Goal: Task Accomplishment & Management: Use online tool/utility

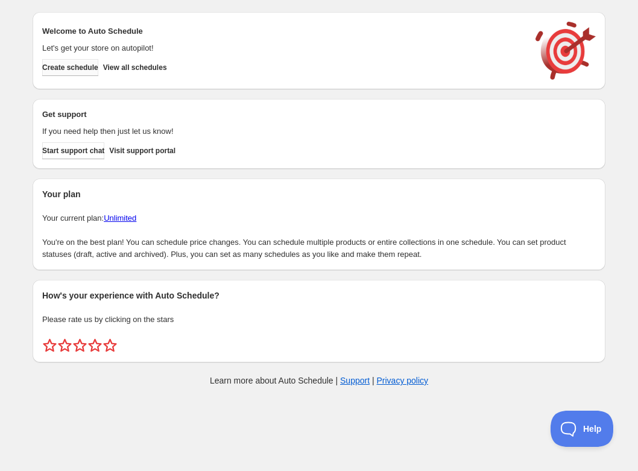
click at [64, 67] on span "Create schedule" at bounding box center [70, 68] width 56 height 10
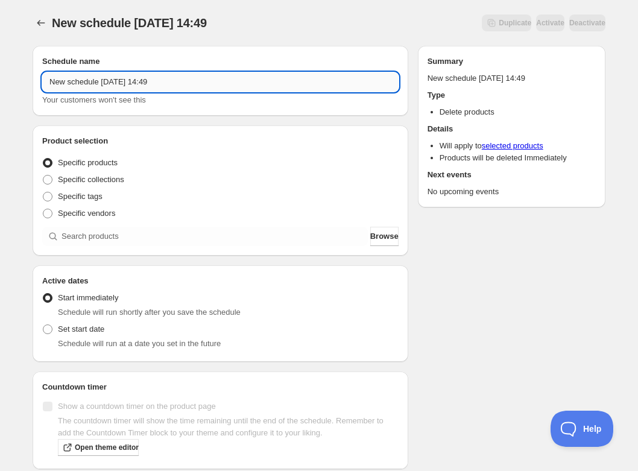
click at [135, 81] on input "New schedule Oct 10 2025 14:49" at bounding box center [220, 81] width 356 height 19
paste input "Thursday, December 11th | 6:30PM-8:30PM | Holiday Biscotti"
type input "Thursday, December 11th | 6:30PM-8:30PM | Holiday Biscotti"
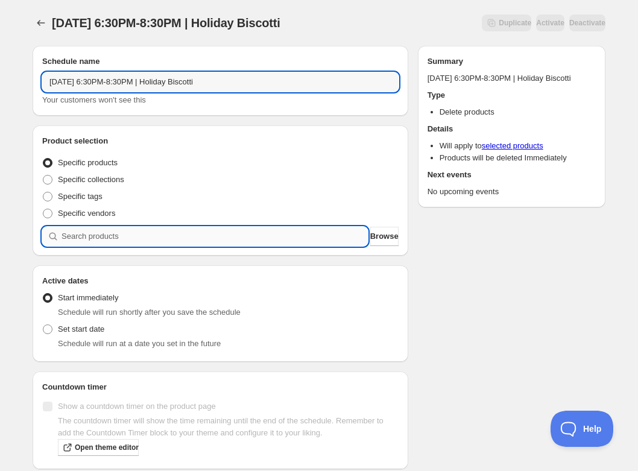
click at [150, 234] on input "search" at bounding box center [214, 236] width 306 height 19
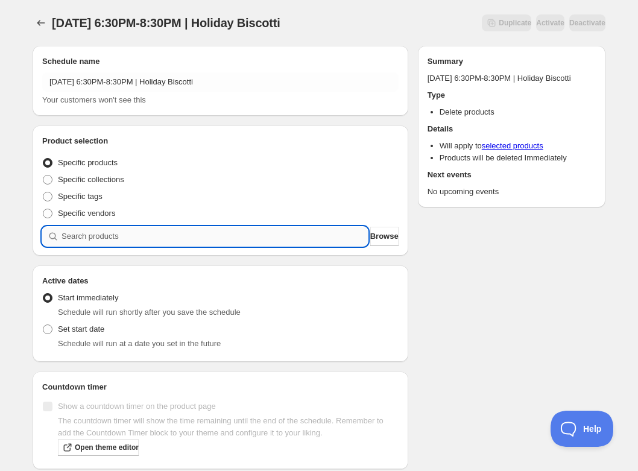
paste input "Thursday, December 11th | 6:30PM-8:30PM | Holiday Biscotti"
type input "Thursday, December 11th | 6:30PM-8:30PM | Holiday Biscotti"
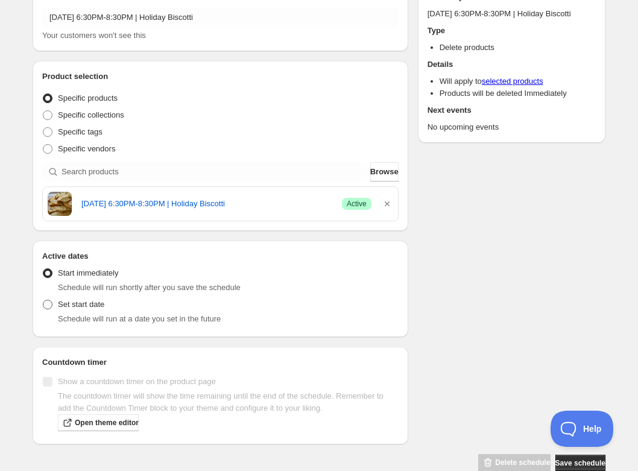
scroll to position [74, 0]
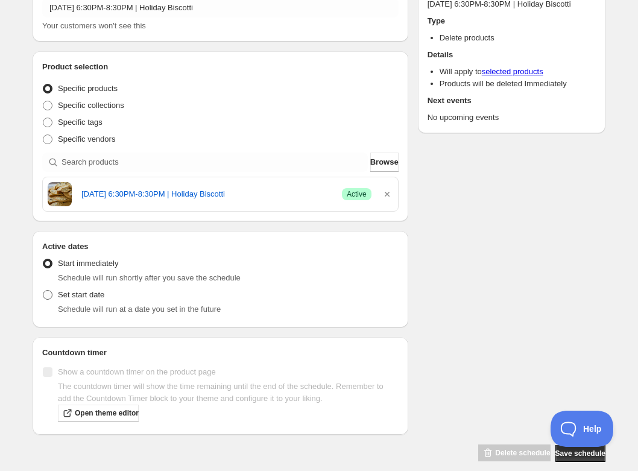
click at [75, 300] on label "Set start date" at bounding box center [73, 294] width 62 height 17
click at [43, 290] on input "Set start date" at bounding box center [43, 290] width 1 height 1
radio input "true"
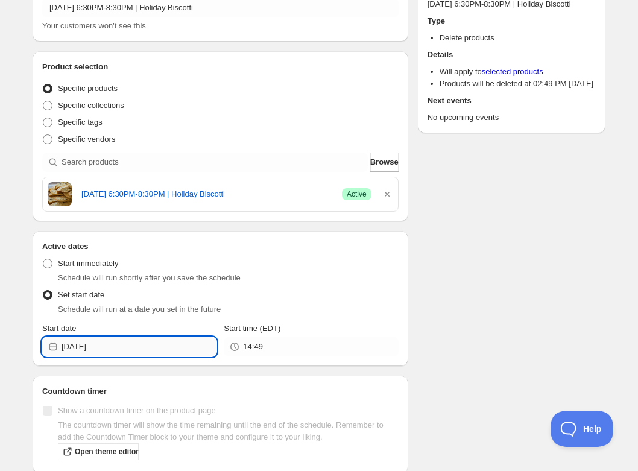
click at [127, 344] on input "2025-10-10" at bounding box center [138, 346] width 155 height 19
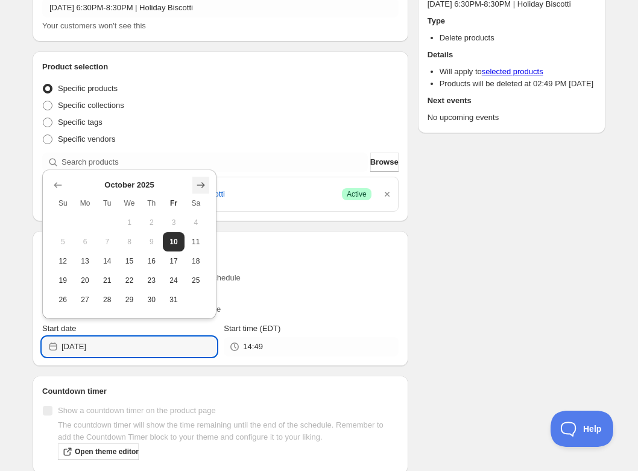
click at [200, 178] on button "Show next month, November 2025" at bounding box center [200, 185] width 17 height 17
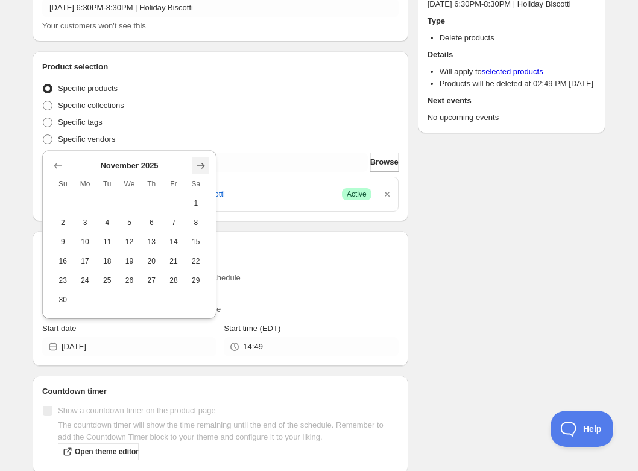
click at [201, 158] on button "Show next month, December 2025" at bounding box center [200, 165] width 17 height 17
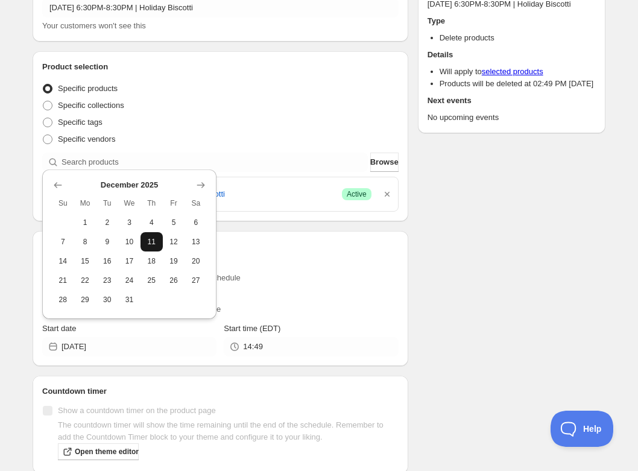
click at [149, 240] on span "11" at bounding box center [151, 242] width 13 height 10
type input "2025-12-11"
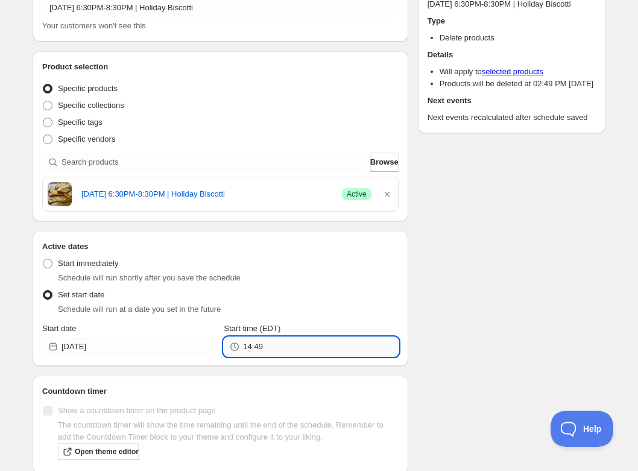
click at [277, 346] on input "14:49" at bounding box center [320, 346] width 155 height 19
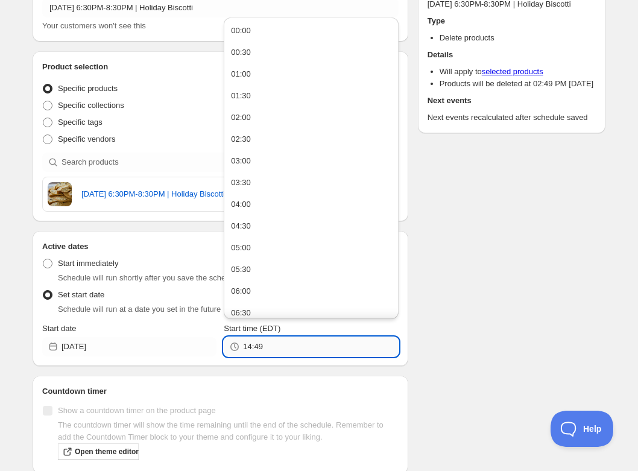
click at [277, 346] on input "14:49" at bounding box center [320, 346] width 155 height 19
type input "20:30"
click at [527, 297] on div "Schedule name Thursday, December 11th | 6:30PM-8:30PM | Holiday Biscotti Your c…" at bounding box center [314, 231] width 582 height 539
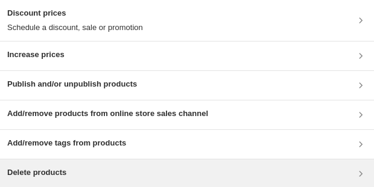
click at [120, 174] on div "Delete products" at bounding box center [186, 174] width 359 height 14
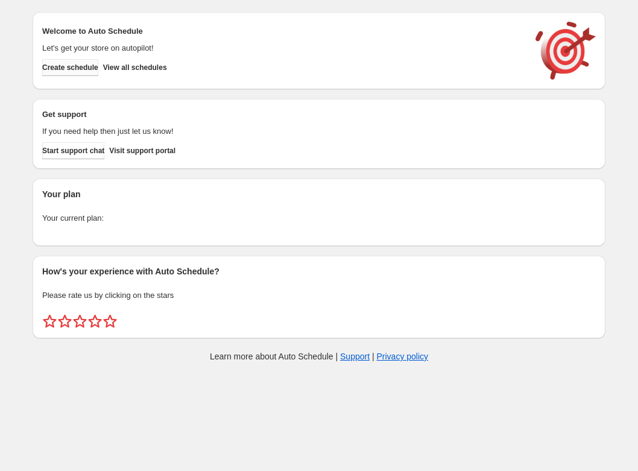
click at [80, 64] on span "Create schedule" at bounding box center [70, 68] width 56 height 10
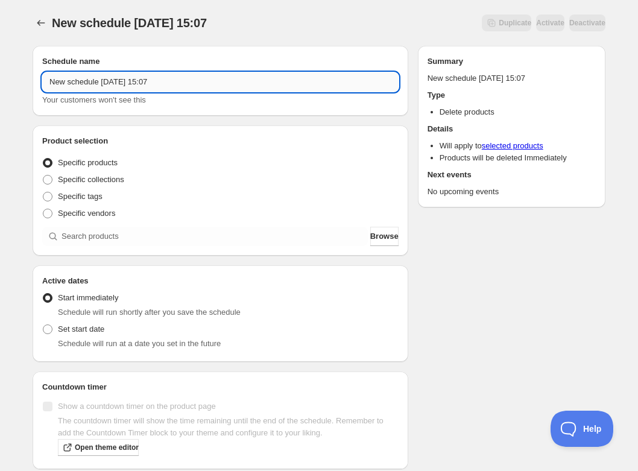
click at [119, 83] on input "New schedule Oct 10 2025 15:07" at bounding box center [220, 81] width 356 height 19
paste input "Monday, December 22nd | 6:30PM-8:30PM | Homemade Apple Cider Donuts"
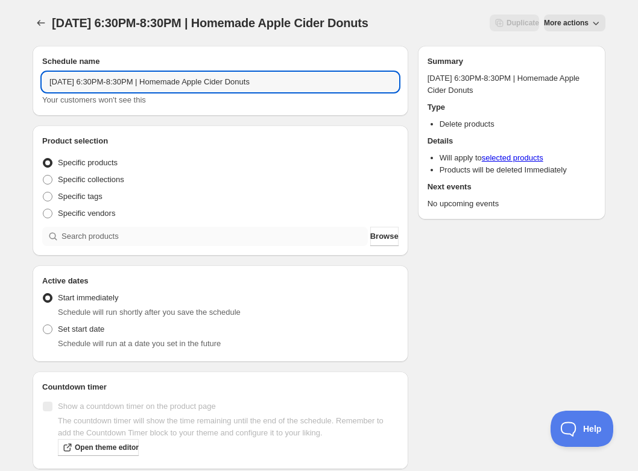
type input "Monday, December 22nd | 6:30PM-8:30PM | Homemade Apple Cider Donuts"
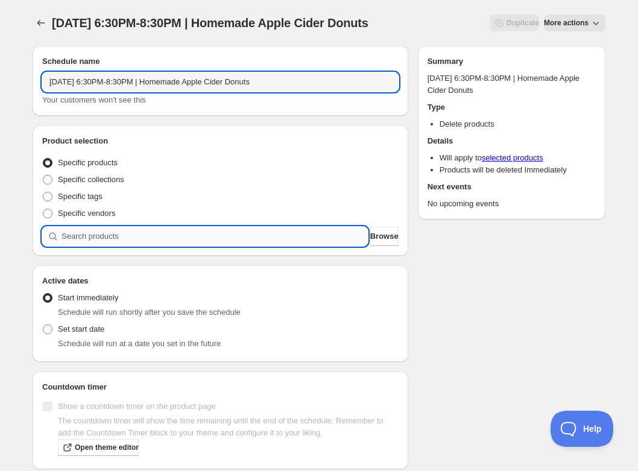
click at [130, 246] on input "search" at bounding box center [214, 236] width 306 height 19
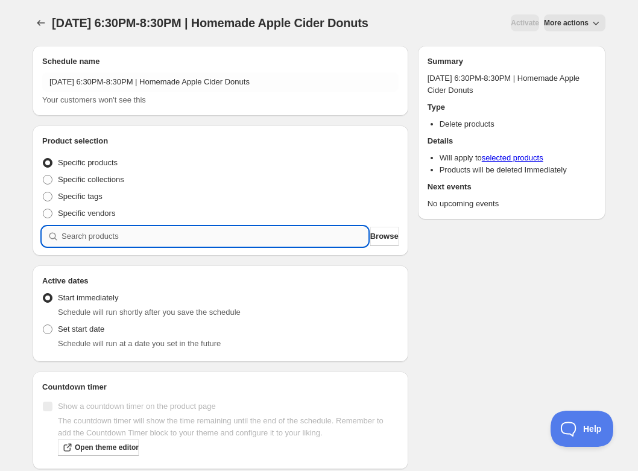
paste input "Monday, December 22nd | 6:30PM-8:30PM | Homemade Apple Cider Donuts"
type input "Monday, December 22nd | 6:30PM-8:30PM | Homemade Apple Cider Donuts"
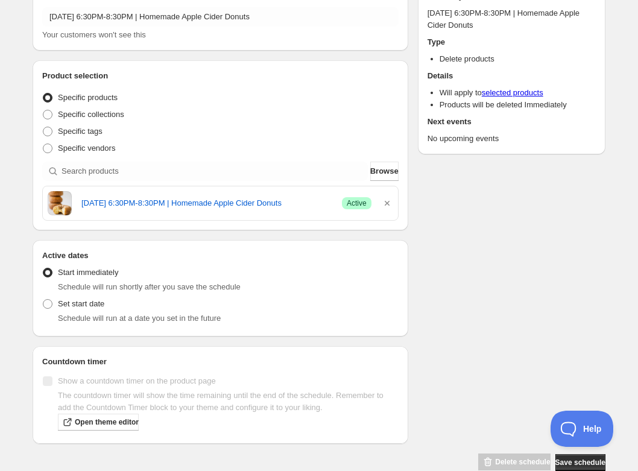
scroll to position [87, 0]
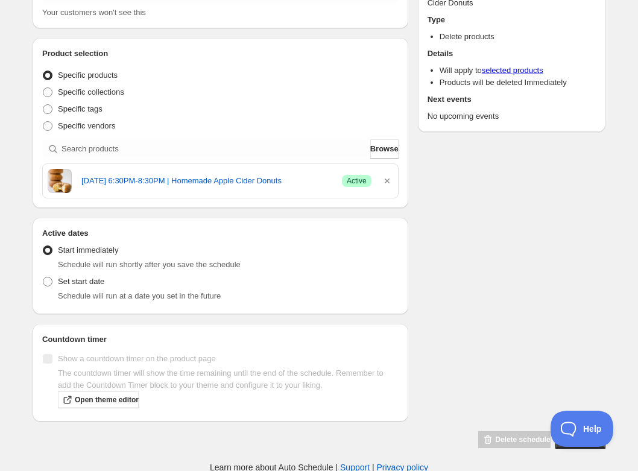
click at [92, 292] on span "Schedule will run at a date you set in the future" at bounding box center [139, 295] width 163 height 9
click at [92, 278] on span "Set start date" at bounding box center [81, 281] width 46 height 9
click at [43, 277] on input "Set start date" at bounding box center [43, 277] width 1 height 1
radio input "true"
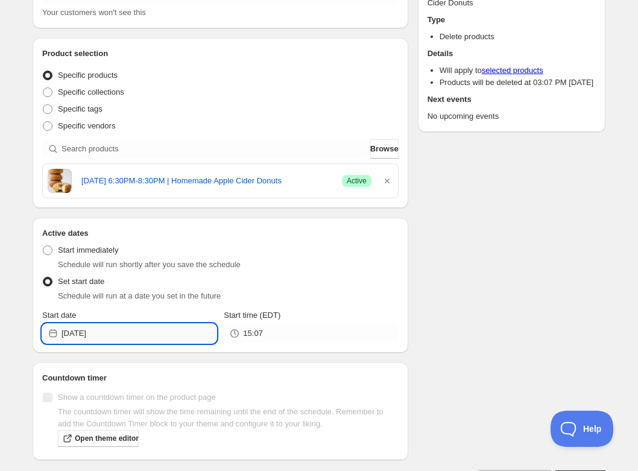
click at [128, 336] on input "2025-10-10" at bounding box center [138, 333] width 155 height 19
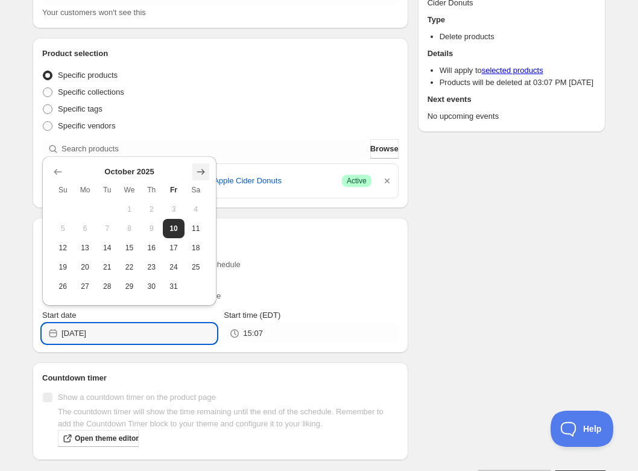
click at [202, 168] on icon "Show next month, November 2025" at bounding box center [201, 172] width 12 height 12
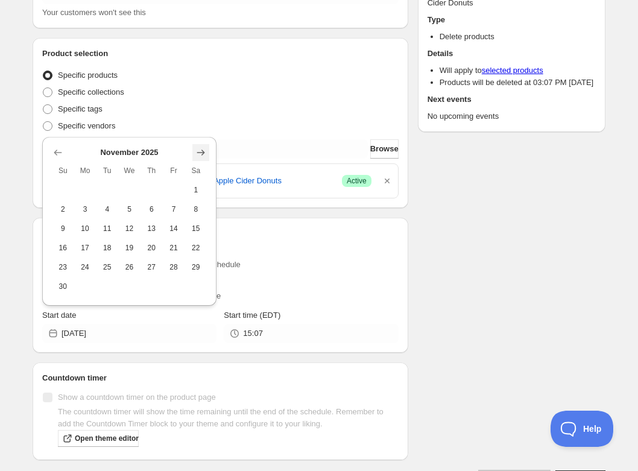
click at [202, 153] on icon "Show next month, December 2025" at bounding box center [201, 152] width 8 height 6
click at [81, 260] on button "22" at bounding box center [85, 266] width 22 height 19
type input "2025-12-22"
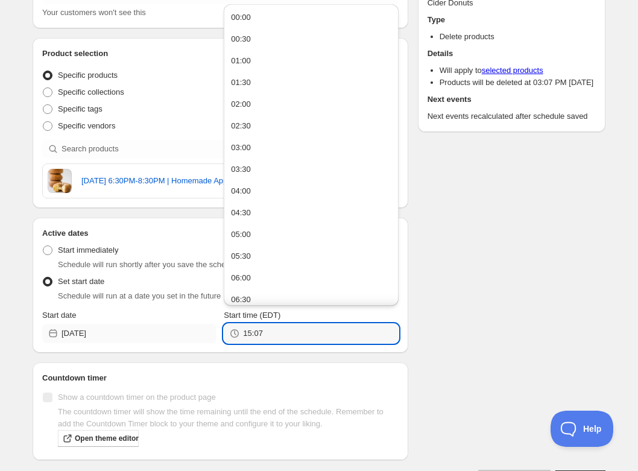
drag, startPoint x: 247, startPoint y: 331, endPoint x: 215, endPoint y: 331, distance: 32.5
click at [215, 331] on div "Start date 2025-12-22 Start time (EDT) 15:07" at bounding box center [220, 326] width 356 height 34
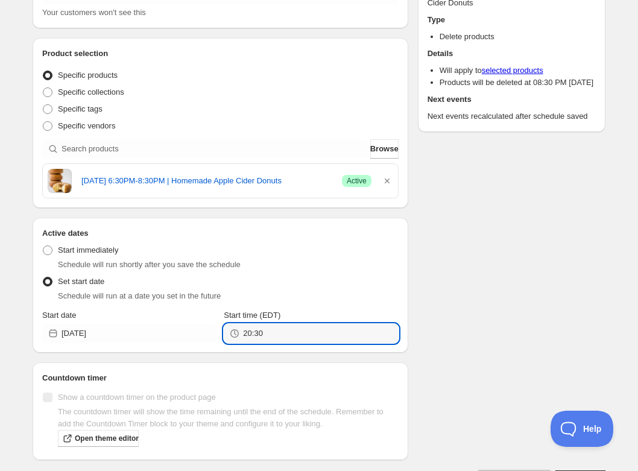
type input "20:30"
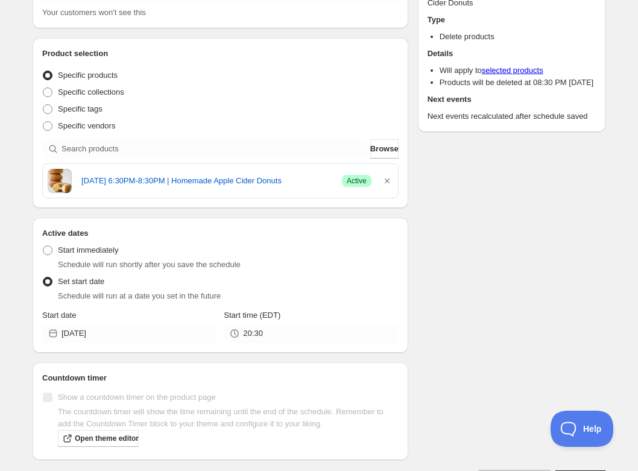
click at [531, 297] on div "Schedule name Monday, December 22nd | 6:30PM-8:30PM | Homemade Apple Cider Donu…" at bounding box center [314, 218] width 582 height 539
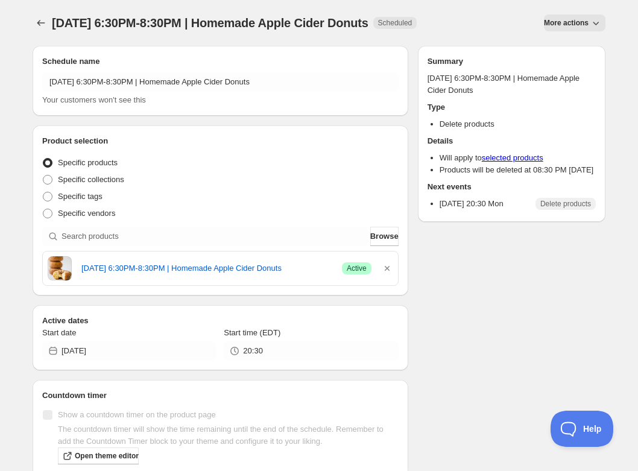
click at [51, 31] on div at bounding box center [42, 22] width 19 height 17
click at [37, 16] on button "Schedules" at bounding box center [41, 22] width 17 height 17
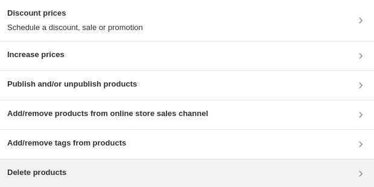
click at [116, 38] on div "Delete products" at bounding box center [186, 174] width 359 height 14
